Goal: Find specific page/section: Find specific page/section

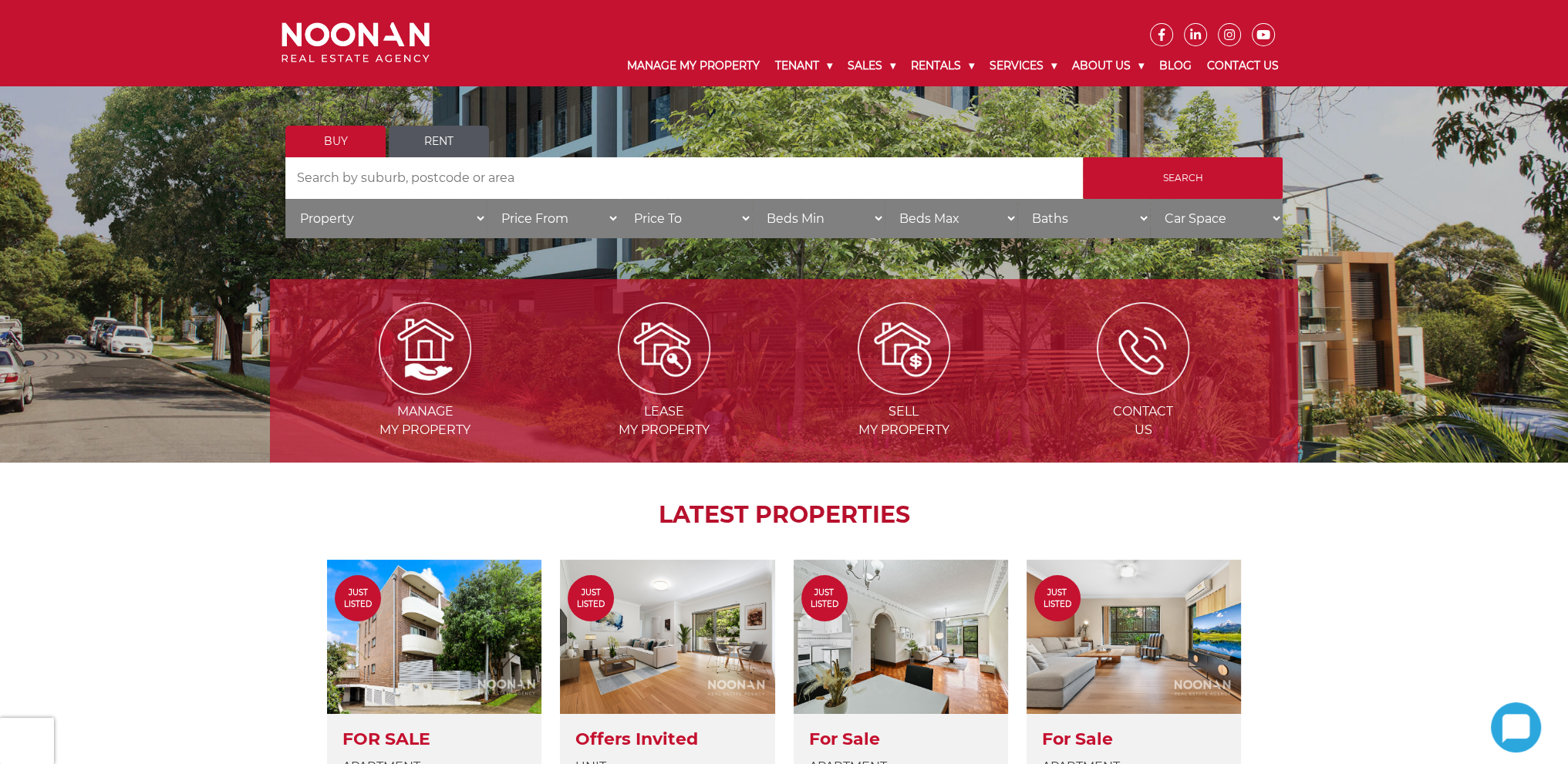
scroll to position [155, 0]
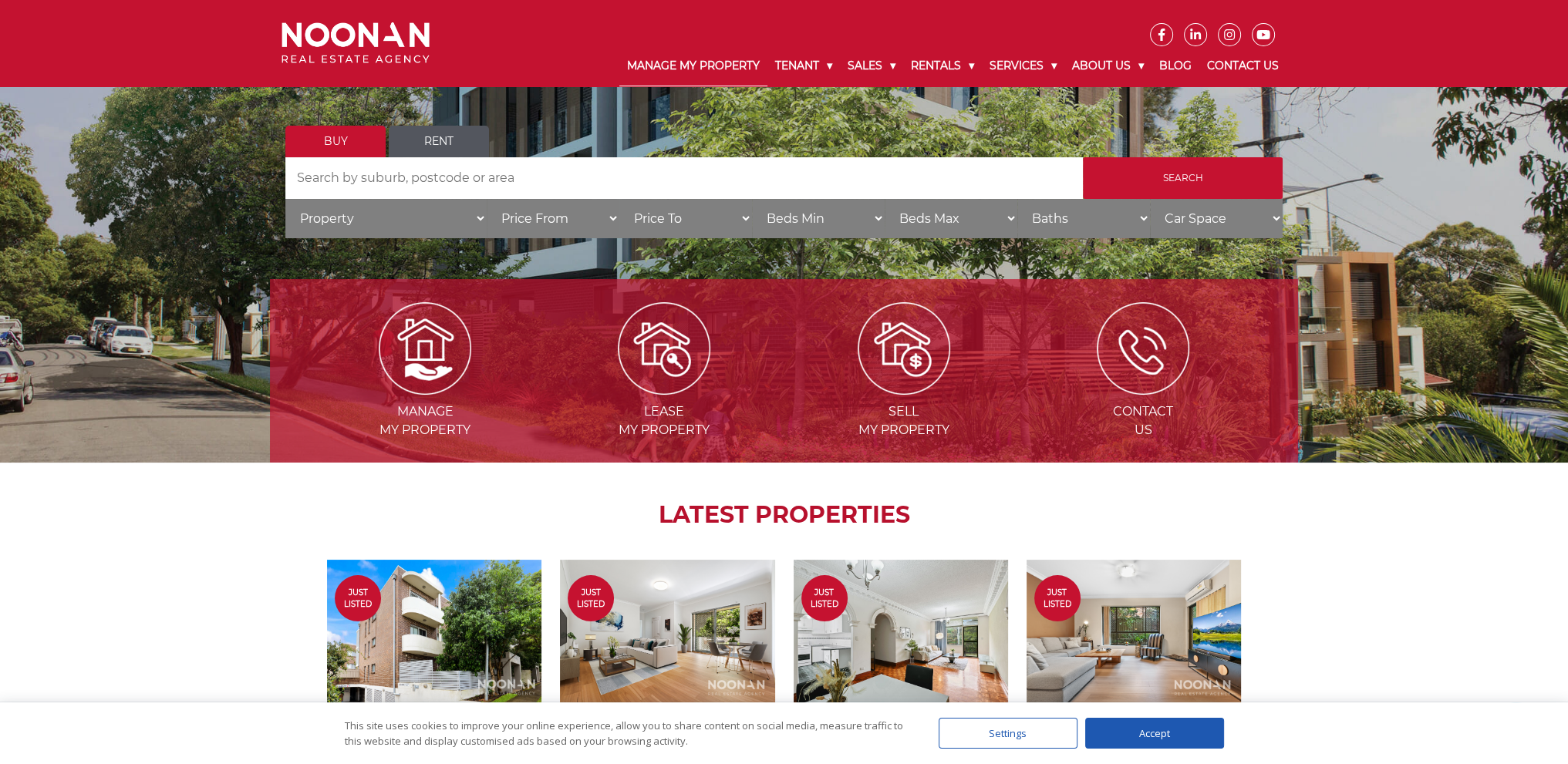
click at [703, 64] on link "Manage My Property" at bounding box center [693, 66] width 148 height 40
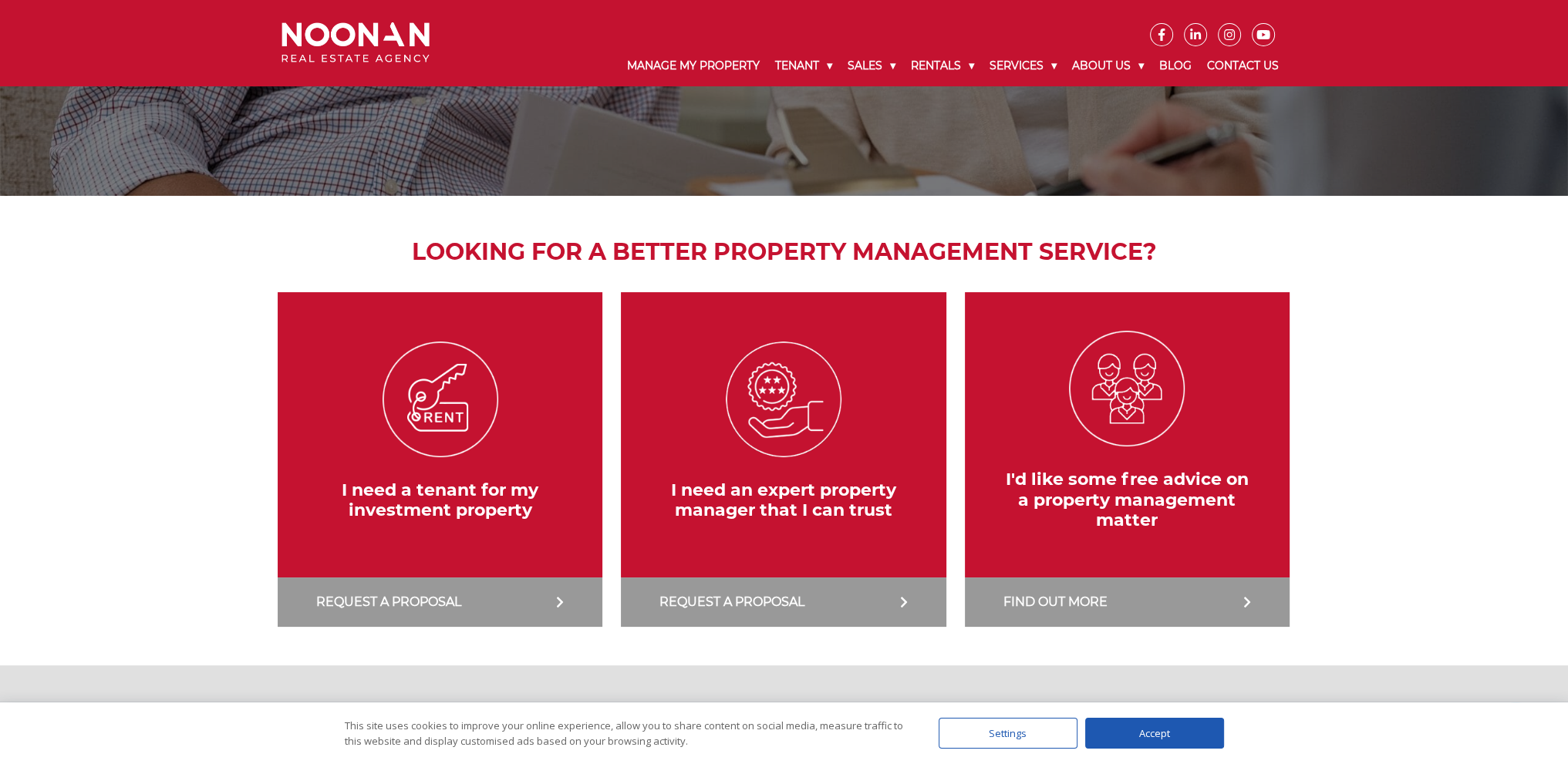
scroll to position [77, 0]
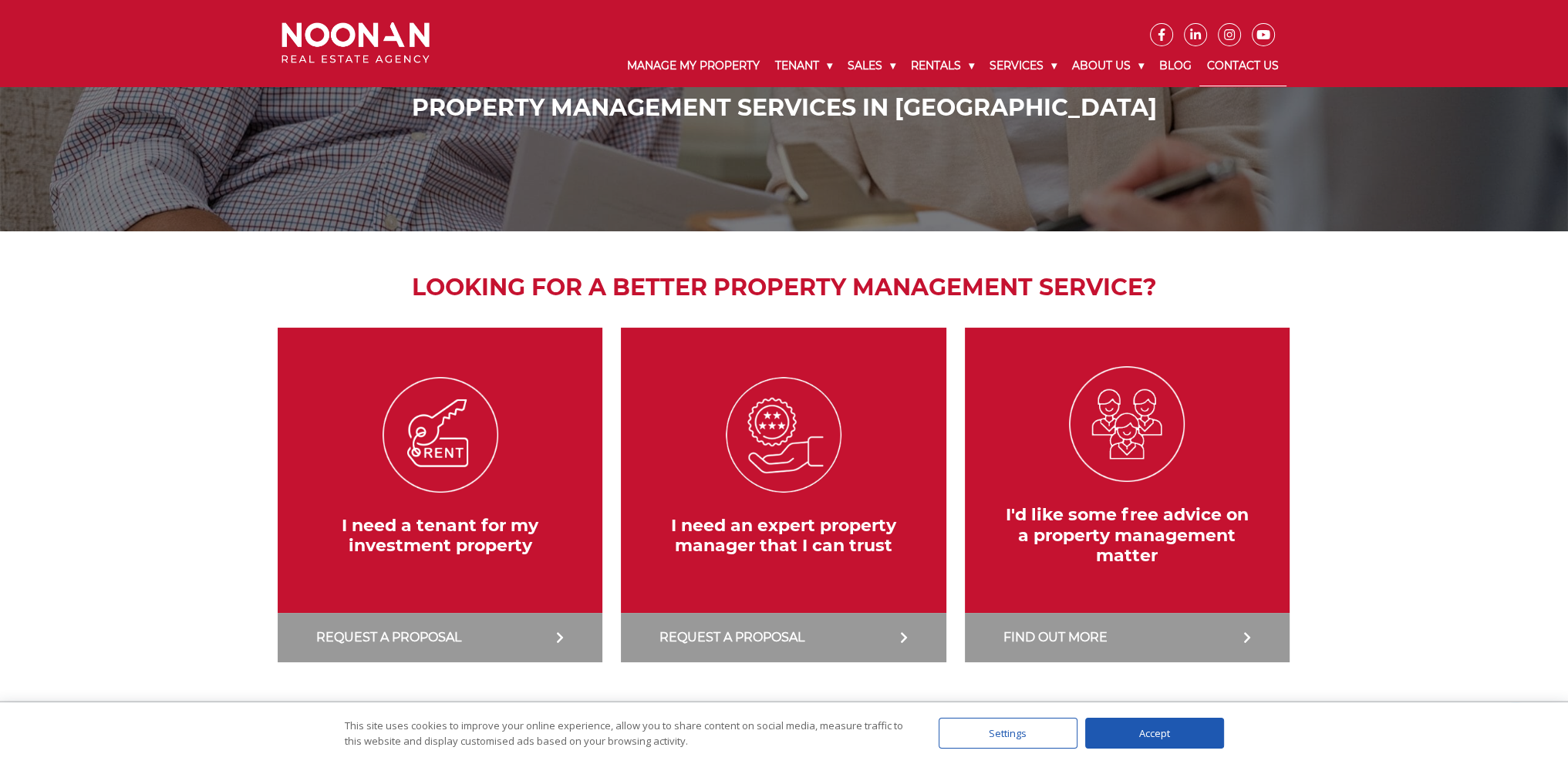
click at [1228, 59] on link "Contact Us" at bounding box center [1243, 66] width 87 height 40
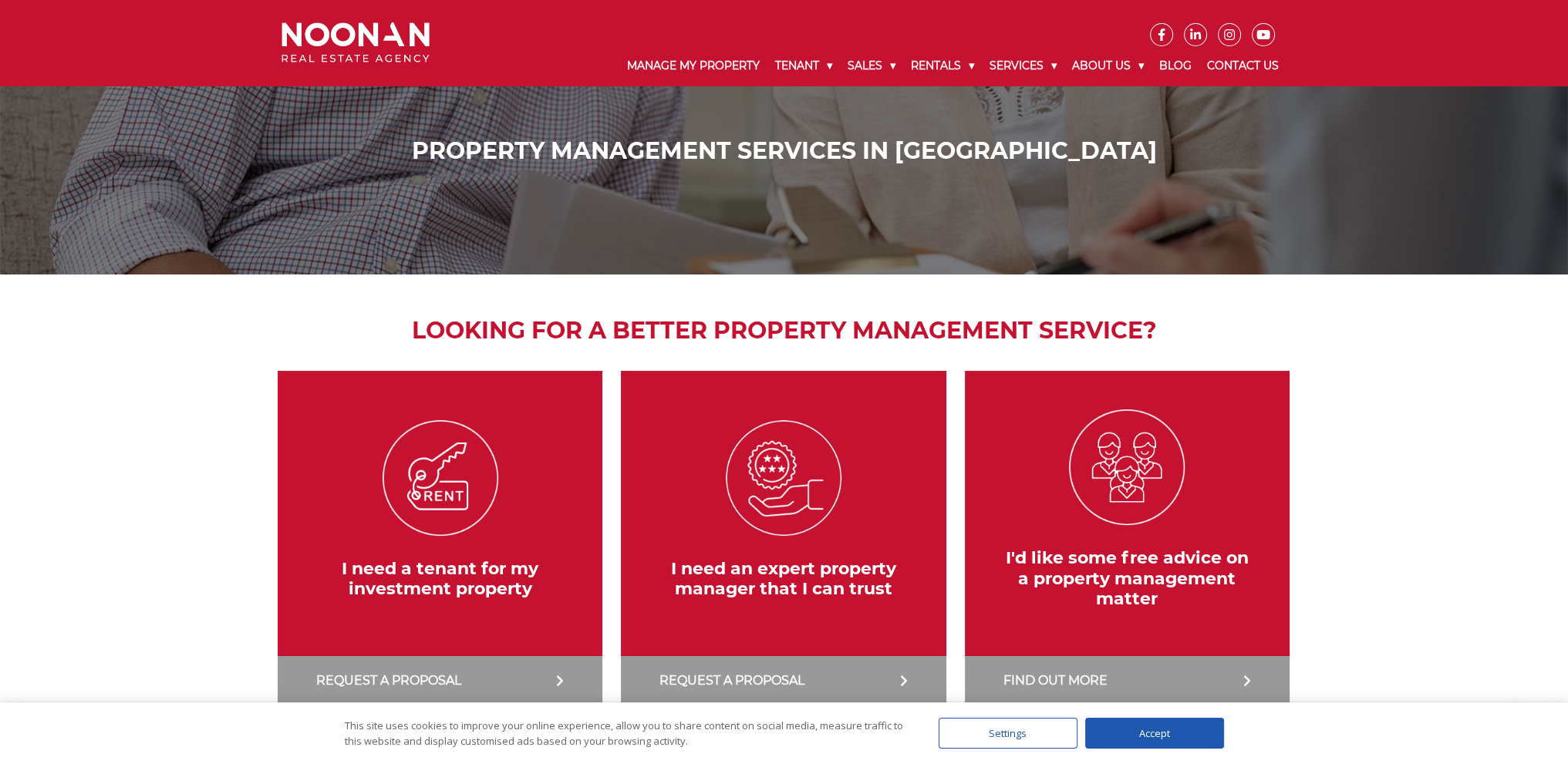
scroll to position [0, 0]
